Goal: Task Accomplishment & Management: Use online tool/utility

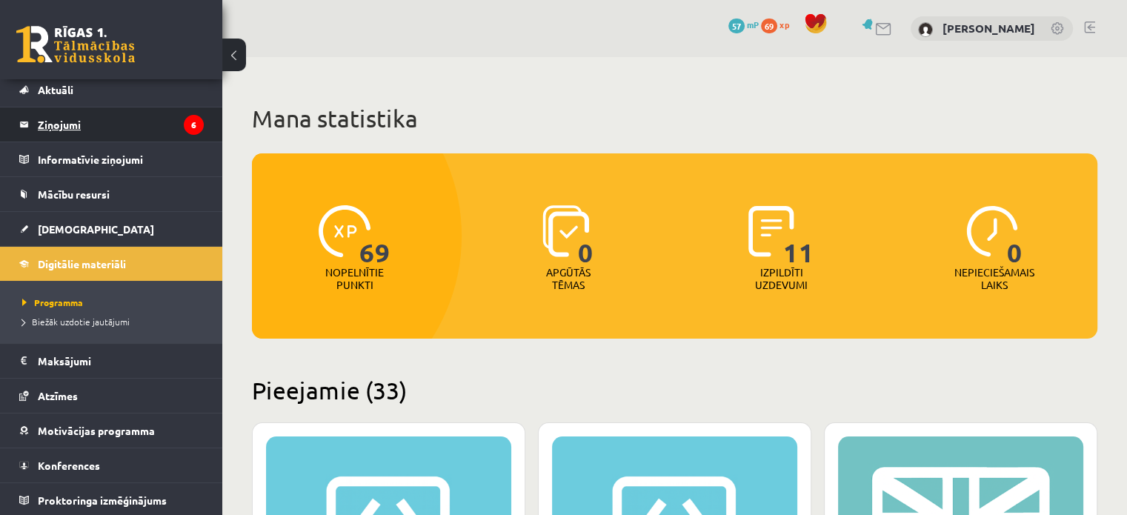
click at [102, 123] on legend "Ziņojumi 6" at bounding box center [121, 124] width 166 height 34
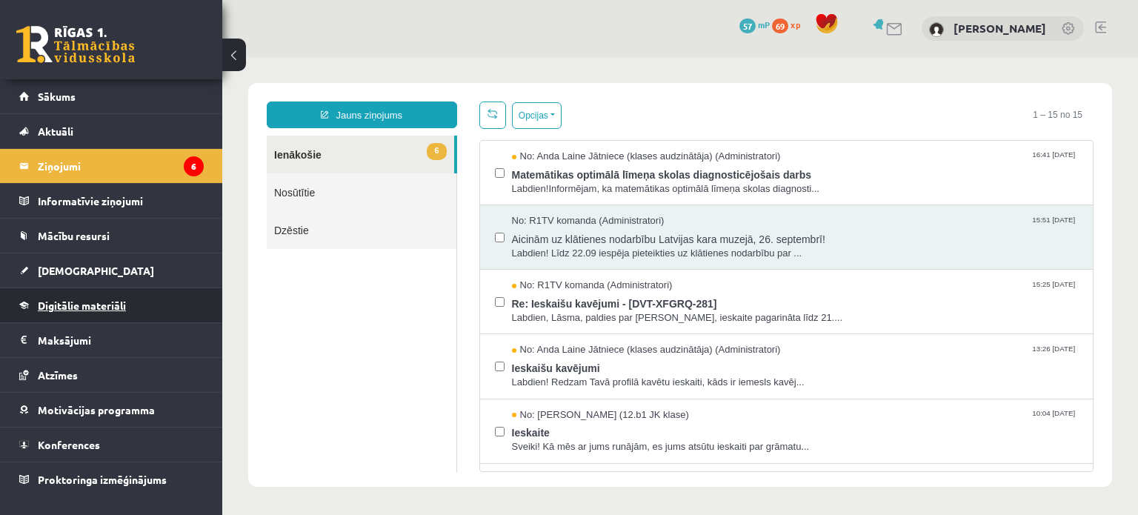
click at [86, 304] on span "Digitālie materiāli" at bounding box center [82, 305] width 88 height 13
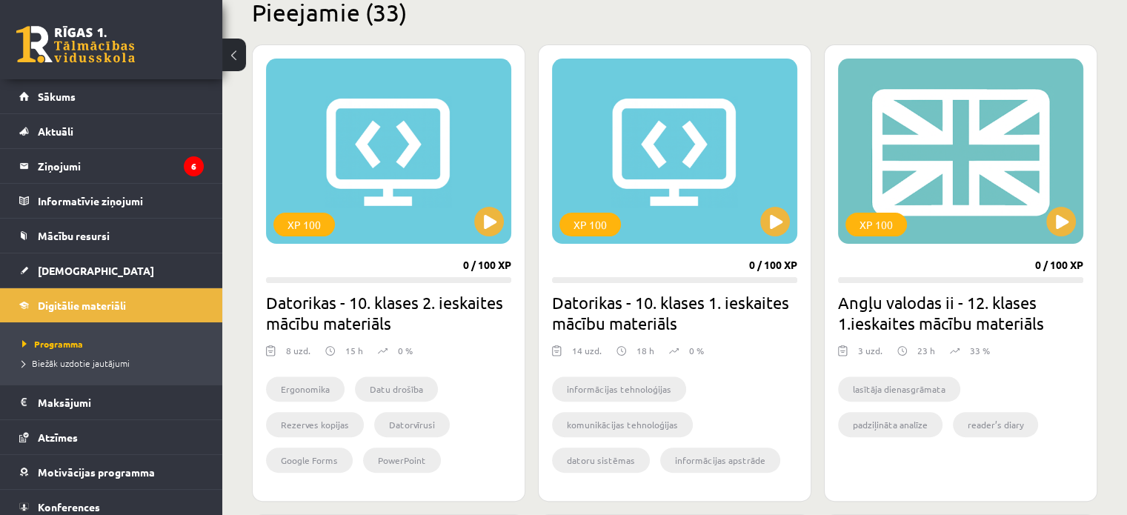
scroll to position [376, 0]
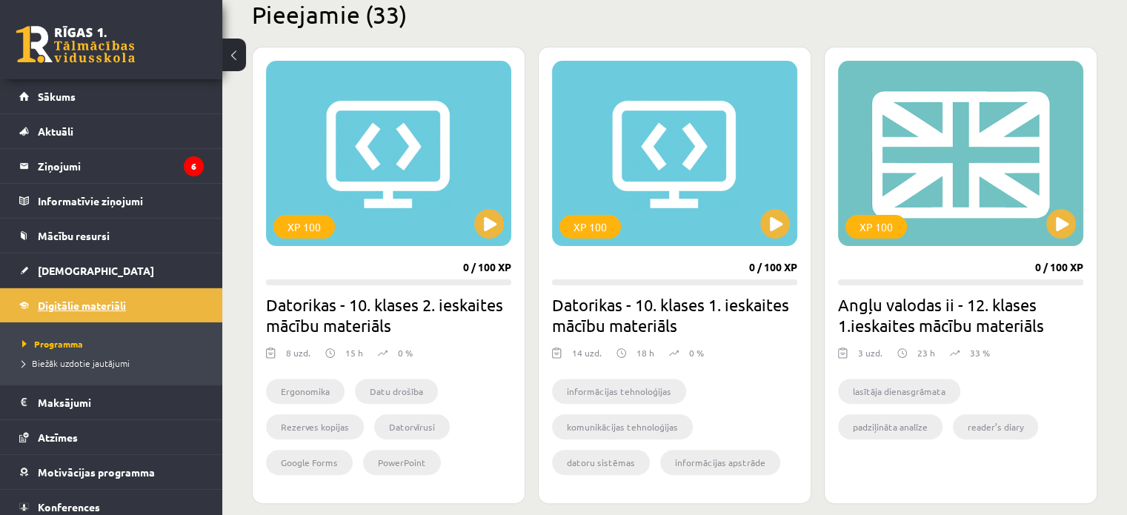
click at [70, 313] on link "Digitālie materiāli" at bounding box center [111, 305] width 184 height 34
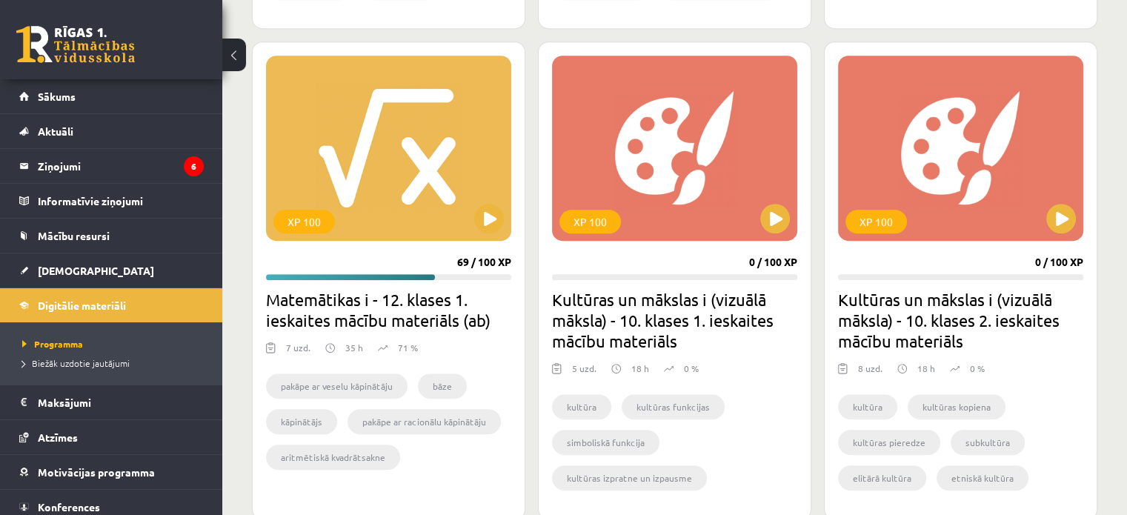
scroll to position [852, 0]
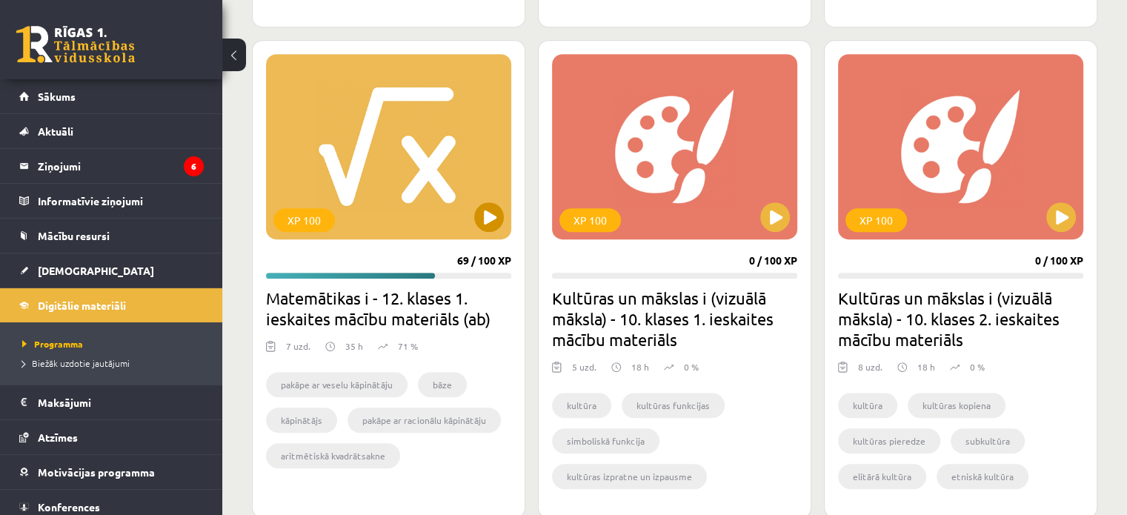
click at [390, 167] on div "XP 100" at bounding box center [388, 146] width 245 height 185
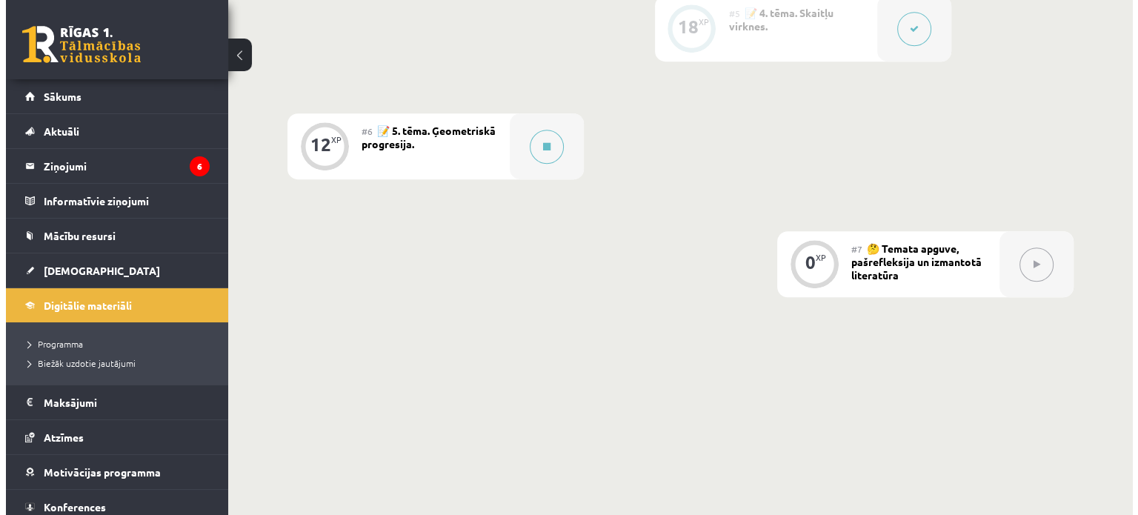
scroll to position [981, 0]
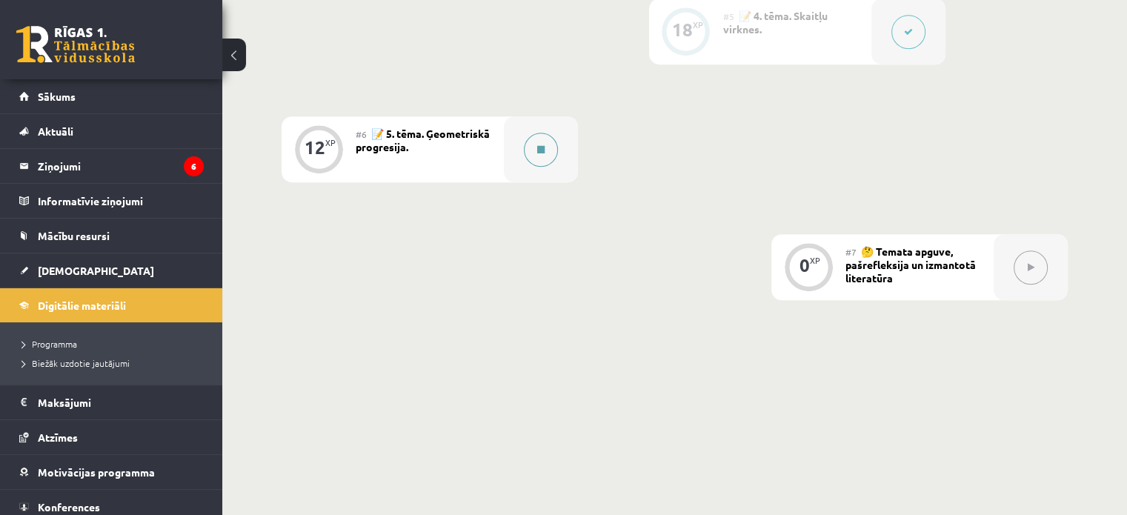
click at [546, 167] on button at bounding box center [541, 150] width 34 height 34
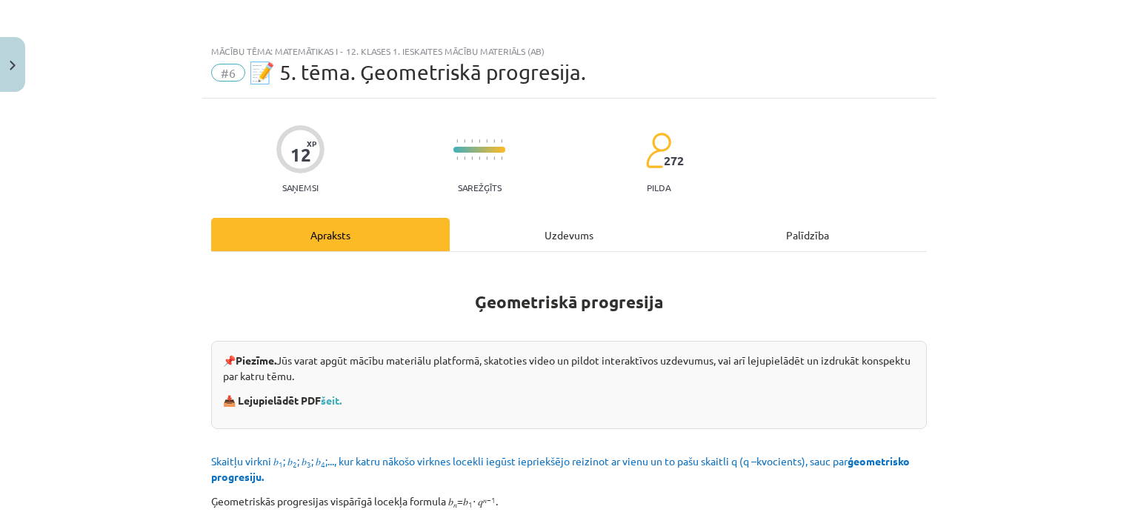
click at [534, 238] on div "Uzdevums" at bounding box center [569, 234] width 239 height 33
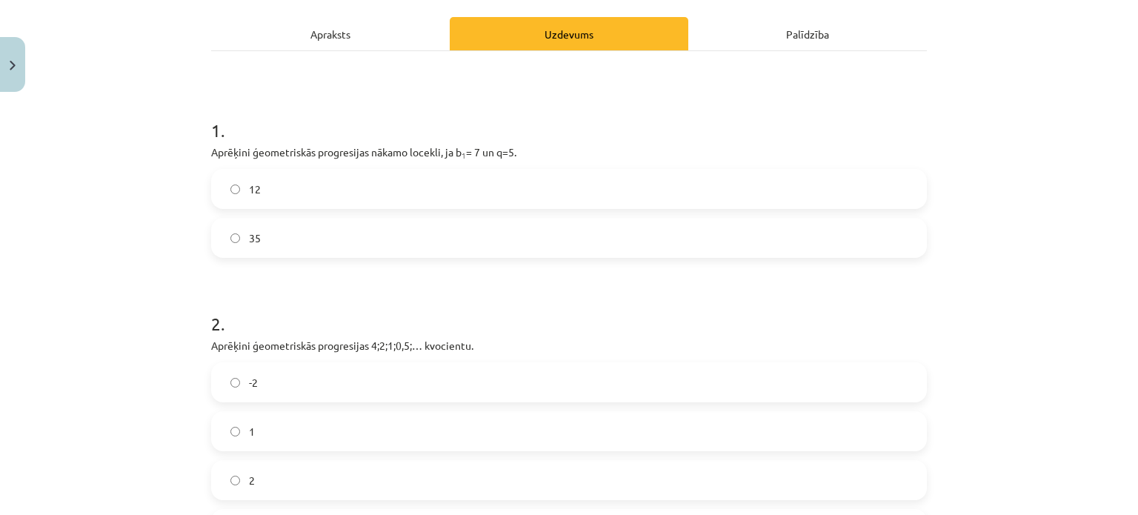
scroll to position [200, 0]
click at [534, 238] on label "35" at bounding box center [569, 238] width 713 height 37
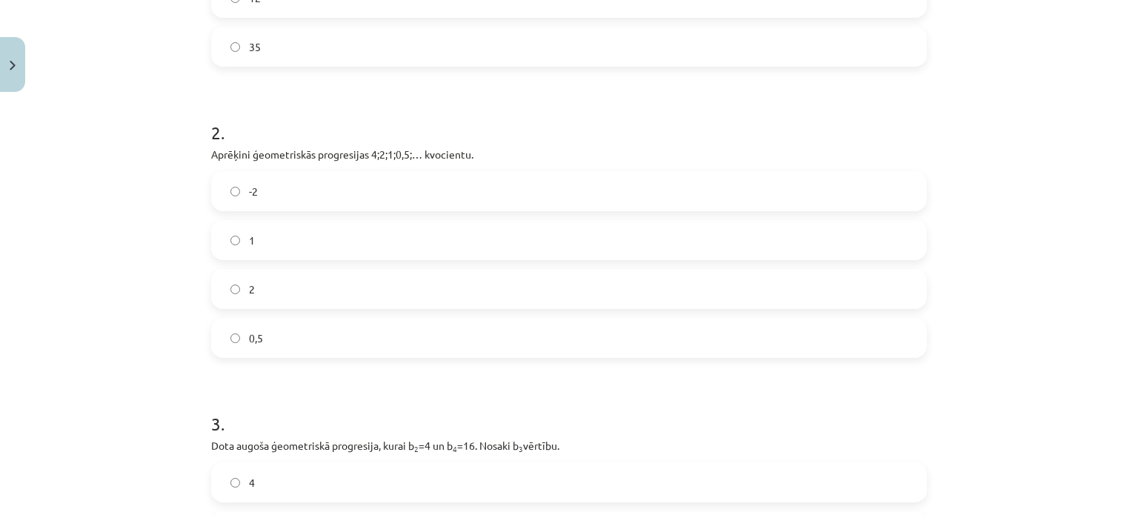
scroll to position [390, 0]
click at [436, 337] on label "0,5" at bounding box center [569, 339] width 713 height 37
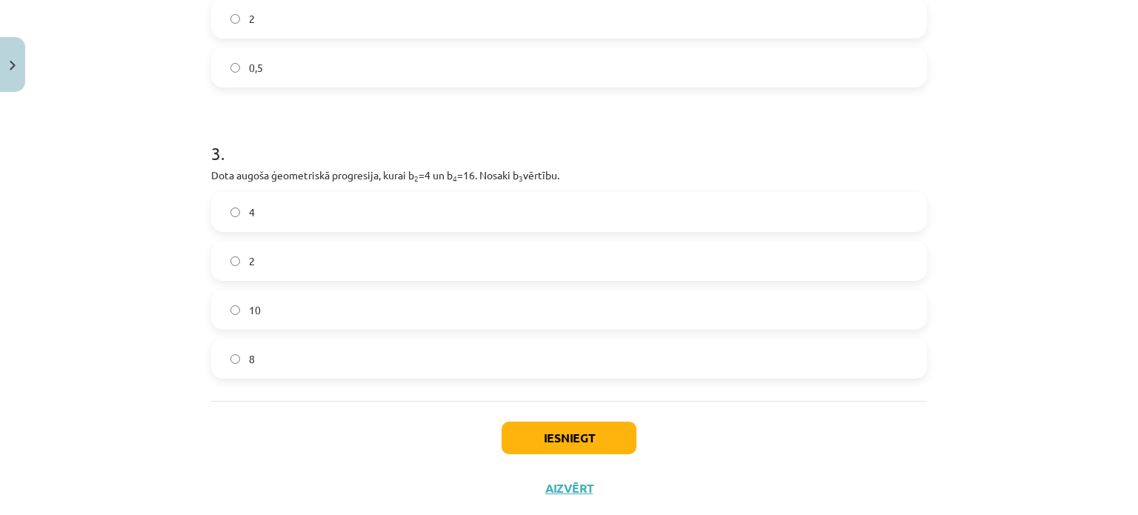
scroll to position [661, 0]
click at [276, 365] on label "8" at bounding box center [569, 359] width 713 height 37
click at [551, 436] on button "Iesniegt" at bounding box center [568, 439] width 135 height 33
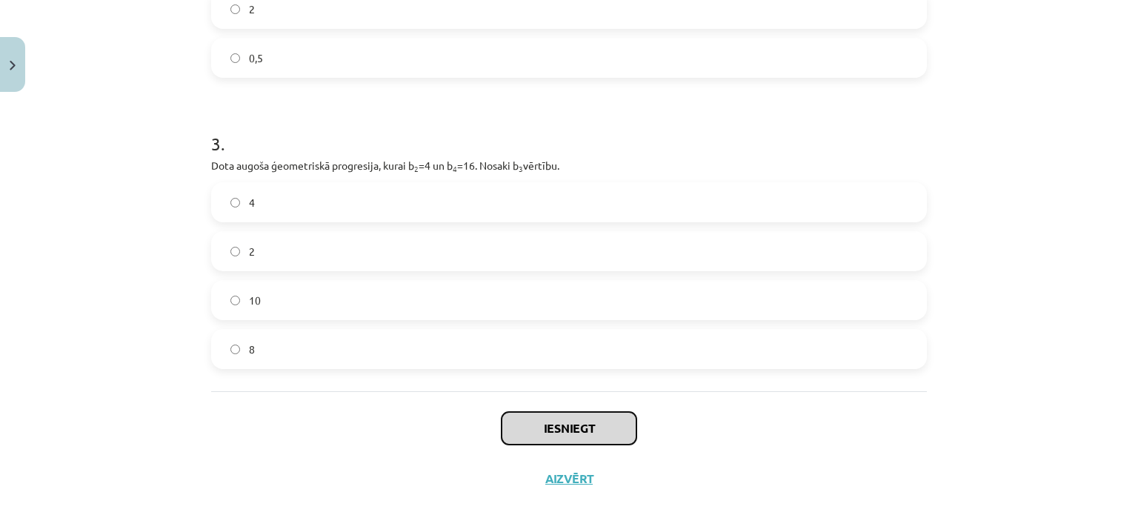
scroll to position [697, 0]
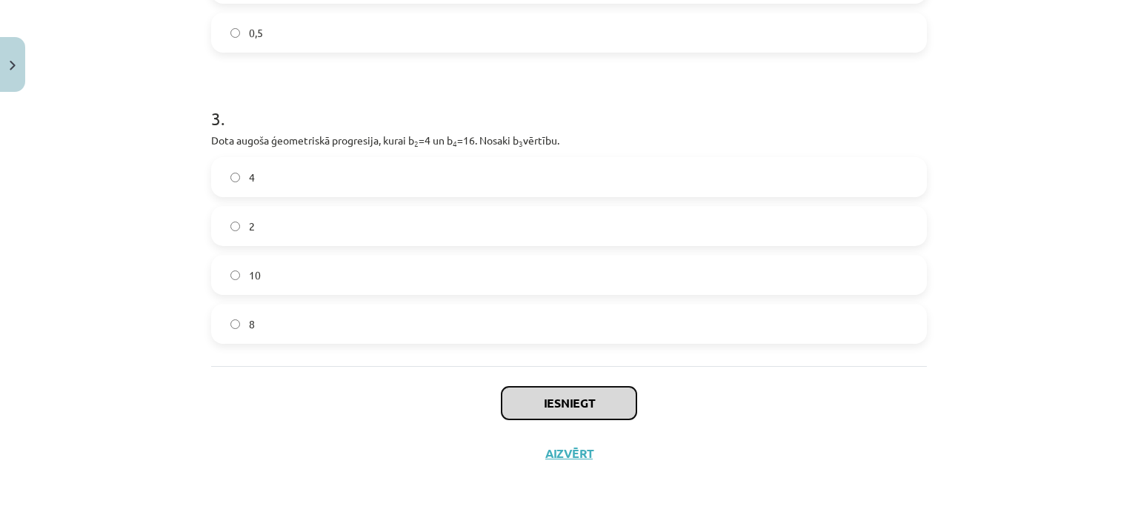
click at [539, 410] on button "Iesniegt" at bounding box center [568, 403] width 135 height 33
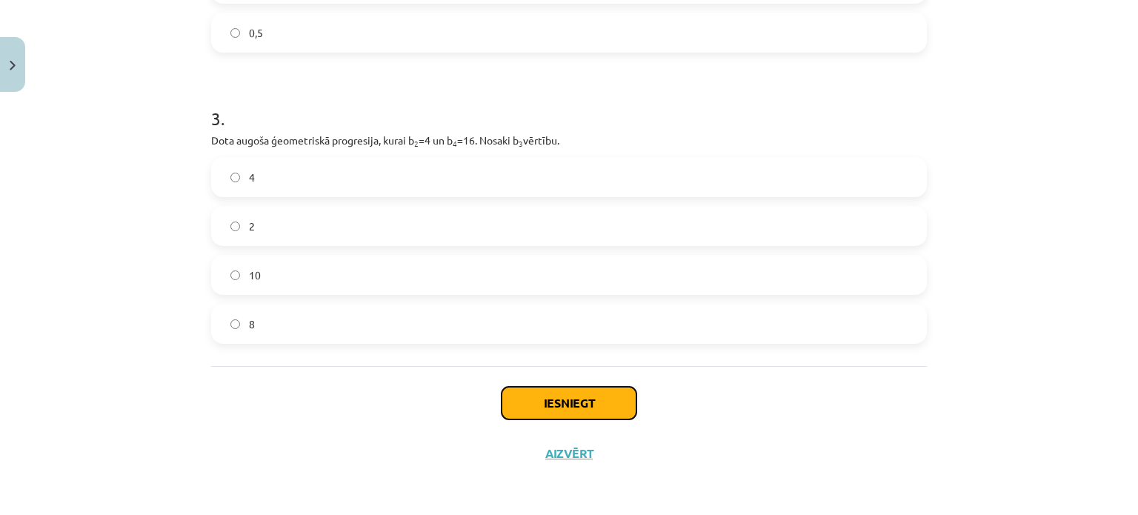
click at [567, 404] on button "Iesniegt" at bounding box center [568, 403] width 135 height 33
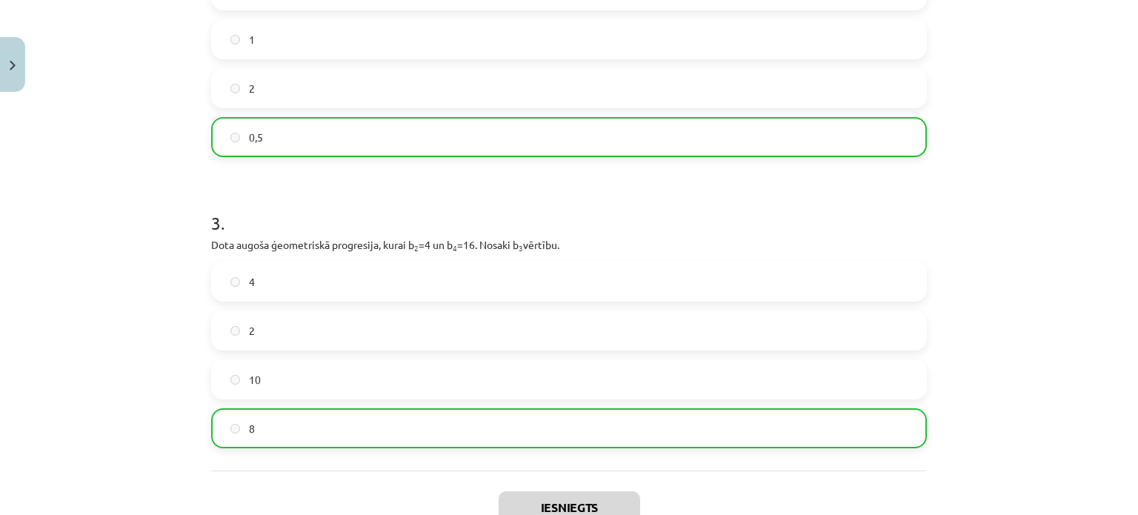
scroll to position [744, 0]
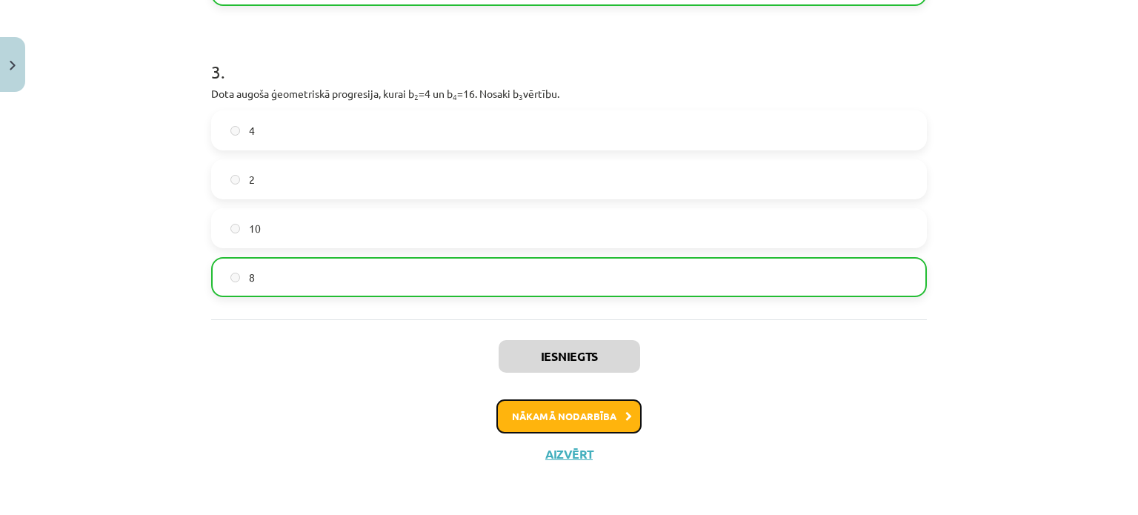
click at [590, 429] on button "Nākamā nodarbība" at bounding box center [568, 416] width 145 height 34
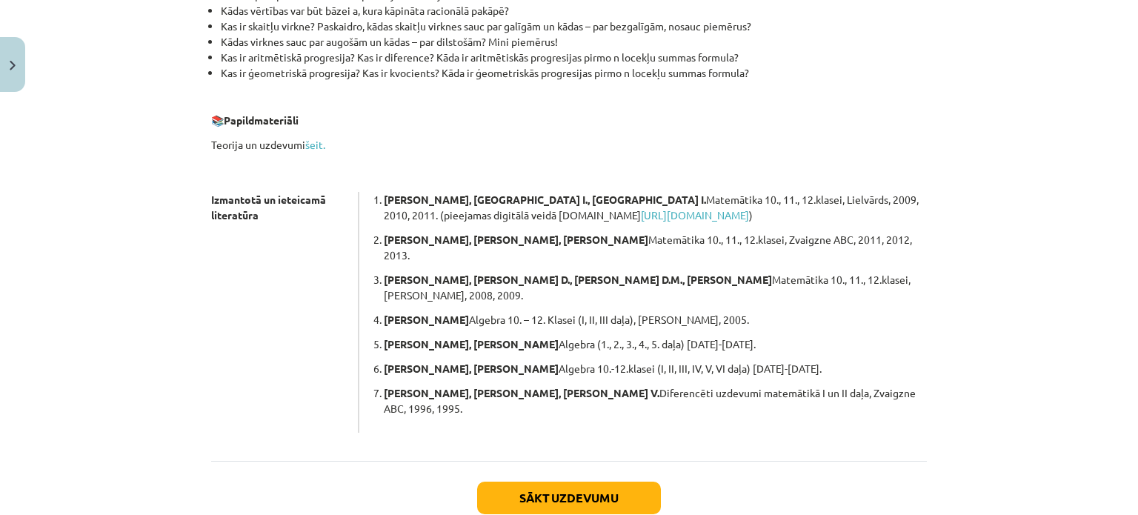
scroll to position [374, 0]
